Goal: Find contact information: Obtain details needed to contact an individual or organization

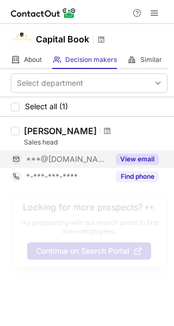
click at [135, 157] on button "View email" at bounding box center [137, 159] width 43 height 11
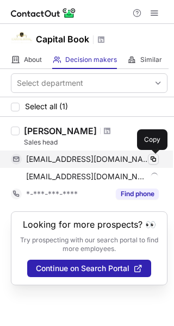
click at [155, 160] on span at bounding box center [153, 159] width 9 height 9
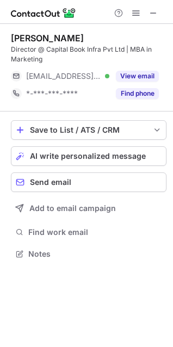
scroll to position [246, 173]
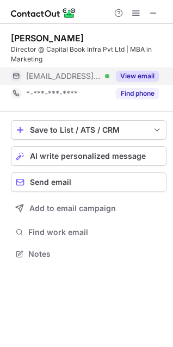
click at [142, 74] on button "View email" at bounding box center [137, 76] width 43 height 11
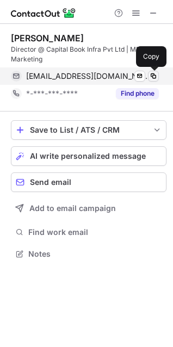
click at [154, 75] on span at bounding box center [153, 76] width 9 height 9
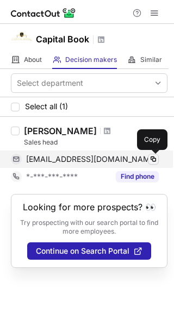
click at [155, 158] on span at bounding box center [153, 159] width 9 height 9
